Goal: Navigation & Orientation: Go to known website

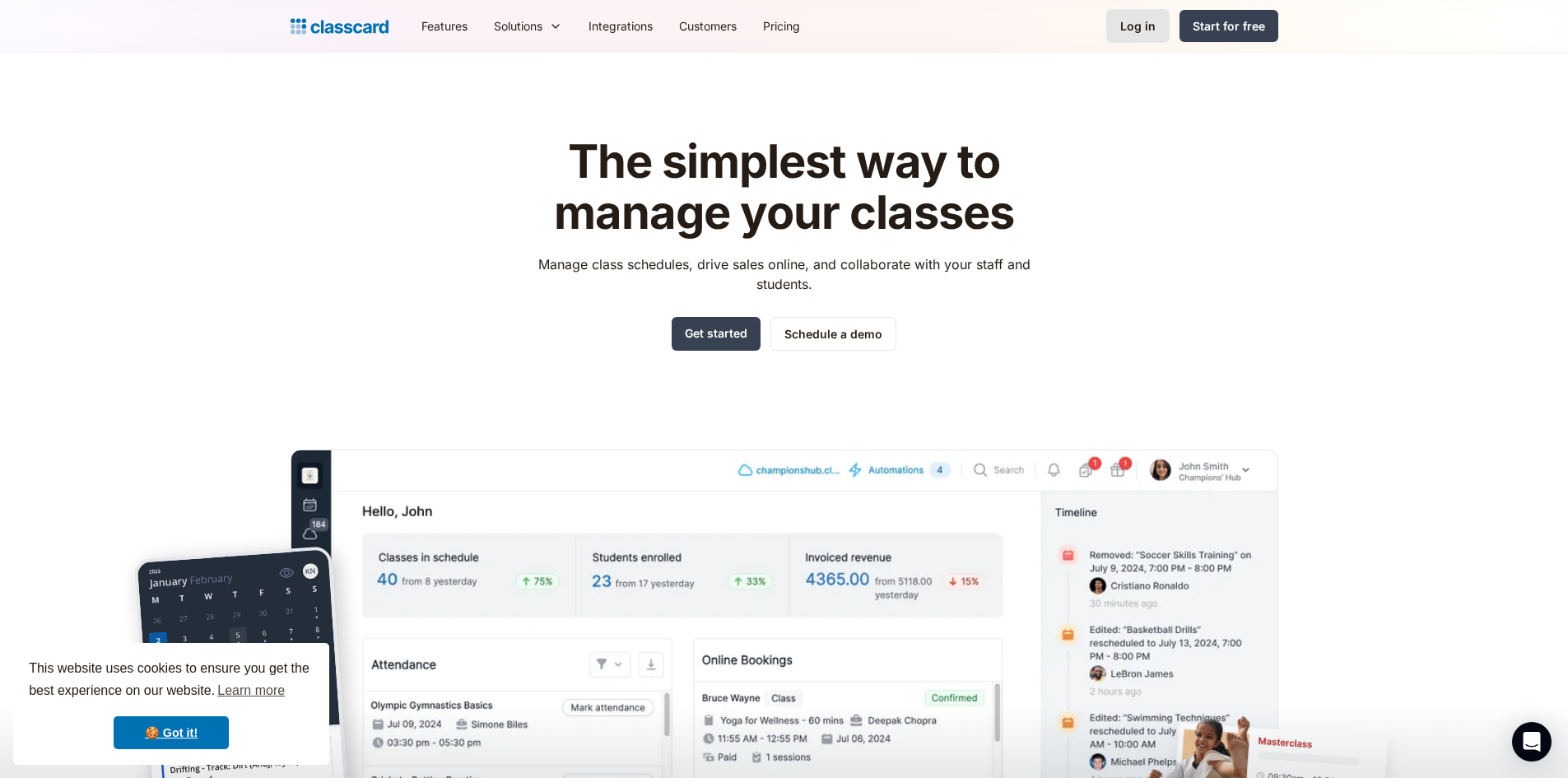
click at [1128, 15] on link "Log in" at bounding box center [1138, 26] width 64 height 34
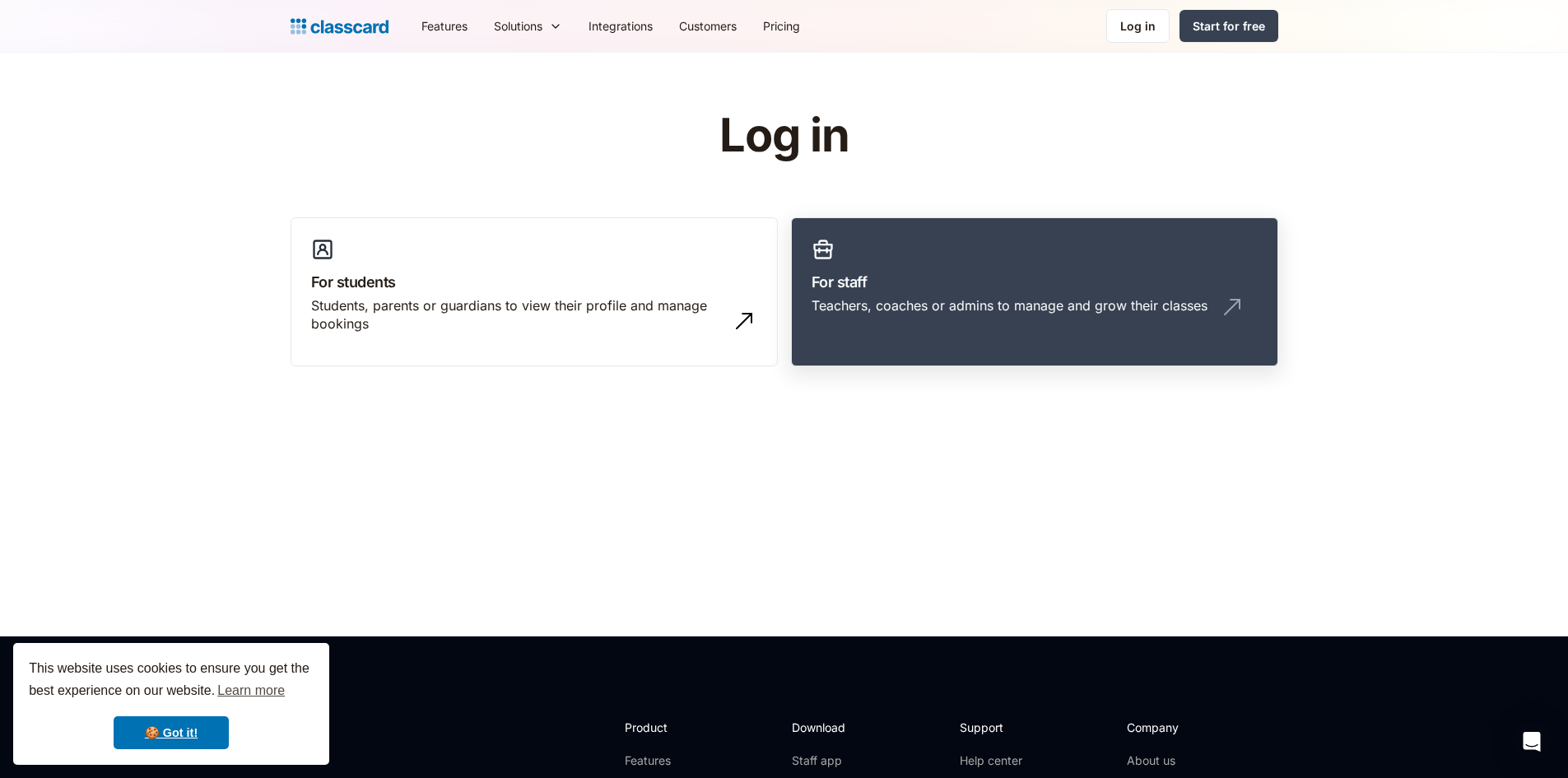
click at [855, 330] on link "For staff Teachers, coaches or admins to manage and grow their classes" at bounding box center [1035, 292] width 487 height 149
